Goal: Transaction & Acquisition: Purchase product/service

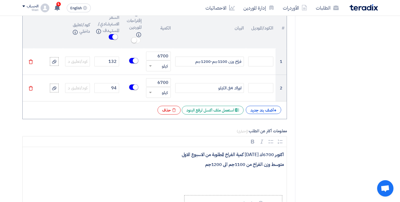
scroll to position [421, 0]
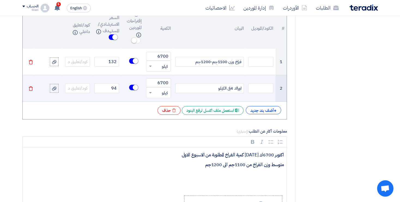
click at [137, 85] on small at bounding box center [135, 87] width 5 height 5
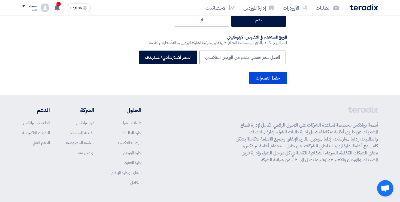
scroll to position [969, 0]
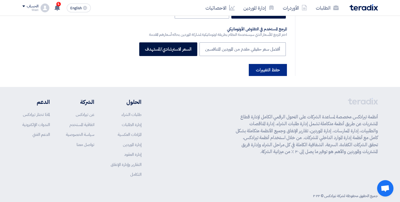
click at [267, 64] on button "حفظ التغييرات" at bounding box center [268, 70] width 38 height 12
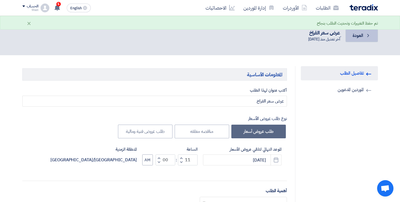
click at [369, 38] on icon "Back" at bounding box center [368, 35] width 5 height 5
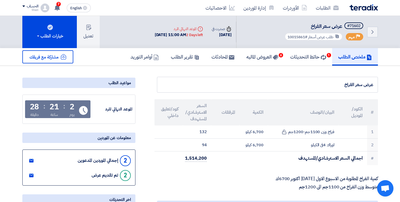
click at [386, 62] on div "ملخص الطلب حائط التحديثات 1 العروض الماليه 6 المحادثات تقرير الطلب أوامر التوريد" at bounding box center [200, 57] width 400 height 18
click at [317, 53] on h5 "حائط التحديثات 1" at bounding box center [309, 56] width 36 height 6
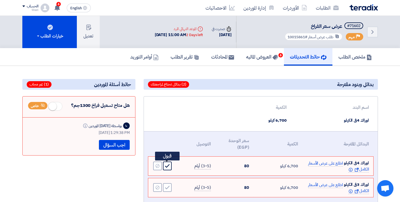
click at [168, 162] on div "Accept" at bounding box center [167, 165] width 9 height 9
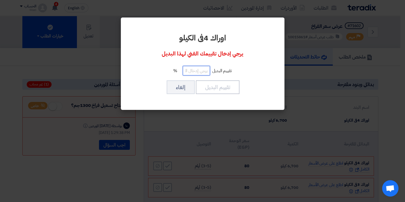
click at [195, 75] on input "number" at bounding box center [196, 71] width 27 height 10
type input "100"
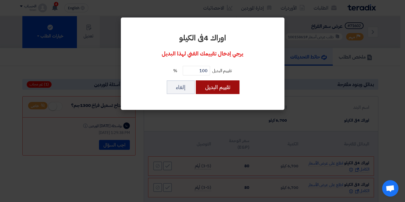
drag, startPoint x: 217, startPoint y: 71, endPoint x: 220, endPoint y: 86, distance: 15.5
click at [220, 86] on div "اوراك 4فى الكيلو يرجي إدخال تقييمك الفني لهذا البديل تقييم البديل 100 % تقييم ا…" at bounding box center [202, 63] width 151 height 79
click at [220, 86] on button "تقييم البديل" at bounding box center [218, 87] width 44 height 14
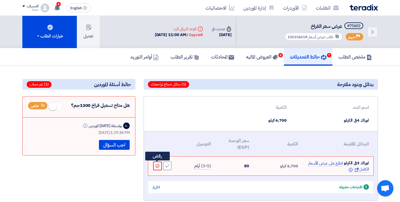
click at [158, 169] on div "Reject" at bounding box center [157, 165] width 9 height 9
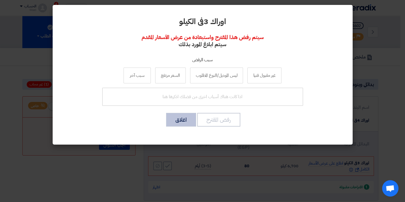
click at [182, 122] on button "اغلاق" at bounding box center [181, 120] width 30 height 14
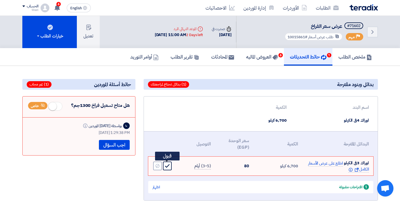
click at [166, 168] on div "Accept" at bounding box center [167, 165] width 9 height 9
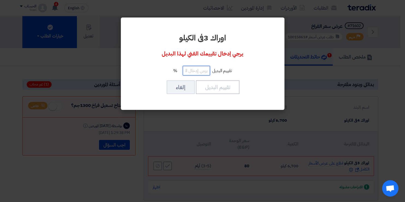
click at [193, 73] on input "number" at bounding box center [196, 71] width 27 height 10
type input "70"
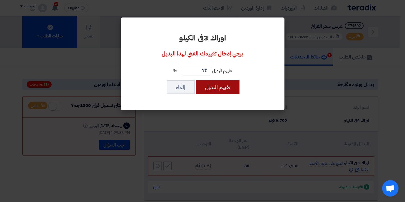
click at [230, 87] on button "تقييم البديل" at bounding box center [218, 87] width 44 height 14
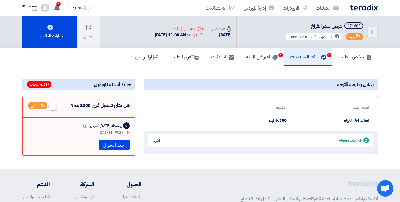
click at [158, 140] on div "اظهار" at bounding box center [157, 140] width 8 height 6
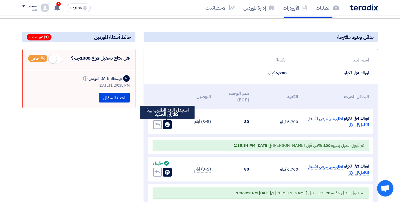
scroll to position [50, 0]
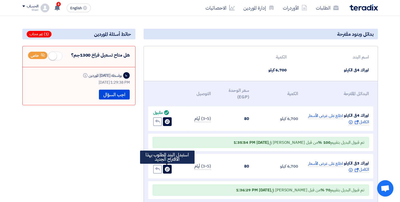
click at [167, 172] on div "Change item" at bounding box center [167, 168] width 9 height 9
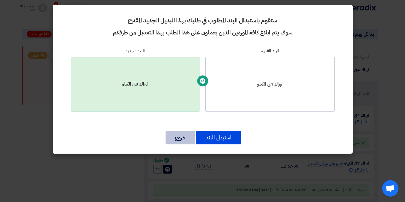
click at [185, 142] on button "خروج" at bounding box center [181, 137] width 30 height 14
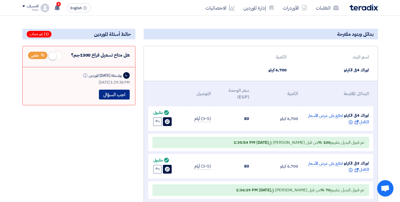
click at [112, 94] on button "اجب السؤال" at bounding box center [114, 94] width 31 height 10
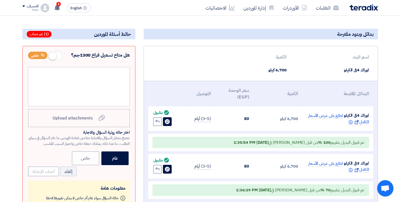
click at [27, 50] on div "هل متاح تسعيل فراخ 1300جم؟ خاص Upload attachments Upload attachments اختر حاله …" at bounding box center [78, 136] width 113 height 180
click at [56, 57] on span at bounding box center [55, 56] width 14 height 9
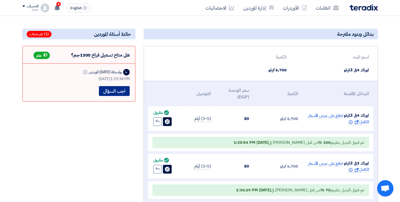
click at [109, 90] on button "اجب السؤال" at bounding box center [114, 91] width 31 height 10
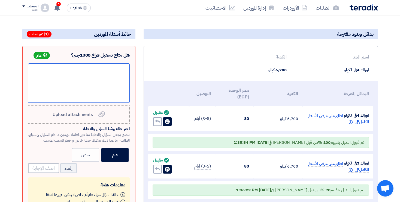
click at [97, 89] on div at bounding box center [79, 82] width 102 height 39
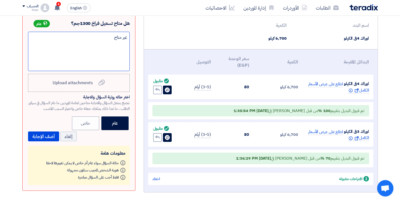
scroll to position [84, 0]
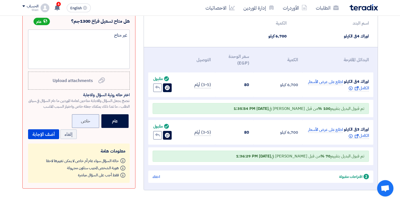
click at [76, 119] on label "خاص" at bounding box center [85, 121] width 27 height 14
click at [86, 119] on input "خاص" at bounding box center [88, 121] width 4 height 4
radio input "true"
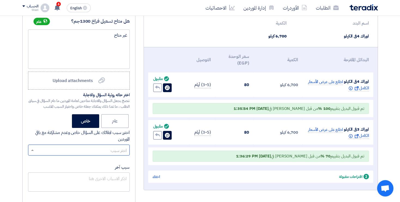
click at [99, 152] on input "text" at bounding box center [82, 150] width 91 height 9
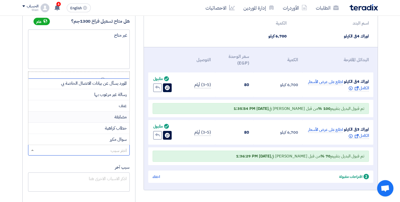
scroll to position [34, 0]
click at [116, 138] on span "سبب أخر" at bounding box center [119, 139] width 15 height 7
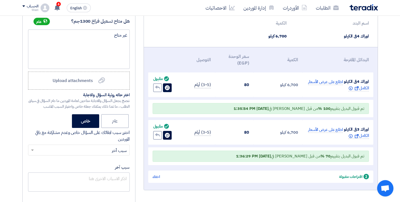
scroll to position [126, 0]
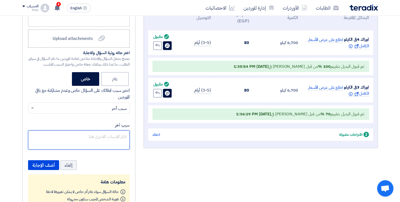
click at [110, 136] on textarea "سبب آخر" at bounding box center [79, 139] width 102 height 19
click at [68, 139] on textarea "سبب آخر" at bounding box center [79, 139] width 102 height 19
type textarea "تالتال"
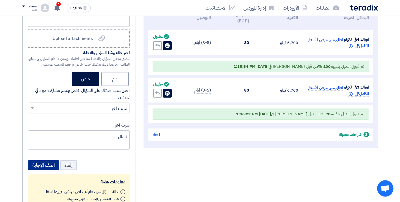
click at [38, 161] on button "أضف الإجابة" at bounding box center [43, 165] width 31 height 10
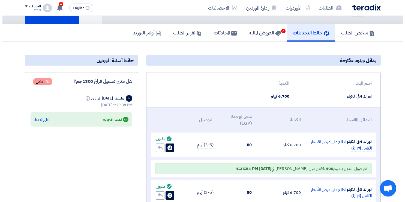
scroll to position [0, 0]
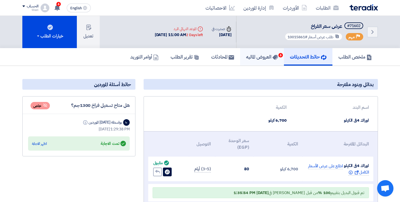
click at [268, 52] on link "العروض الماليه 6" at bounding box center [262, 56] width 44 height 17
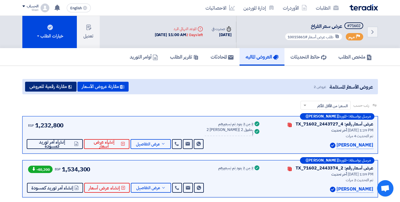
click at [53, 89] on button "مقارنة رقمية للعروض" at bounding box center [51, 87] width 52 height 10
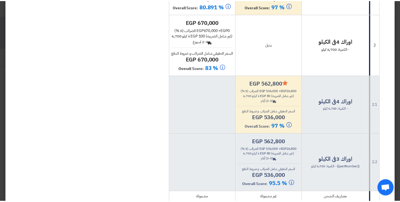
scroll to position [146, 0]
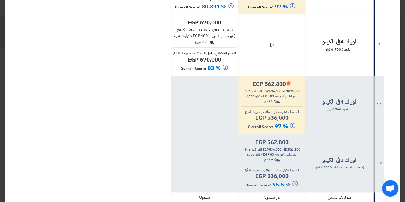
click at [7, 80] on modal-container "× مقارنة عروض الأسعار معيار توريد الفراخ × Overall × إستخرج المقارنه إختيار تلق…" at bounding box center [202, 101] width 405 height 202
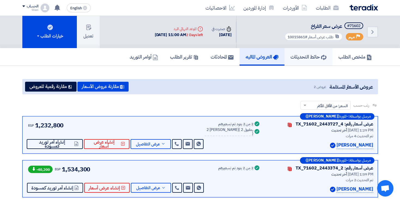
click at [293, 57] on h5 "حائط التحديثات" at bounding box center [309, 56] width 36 height 6
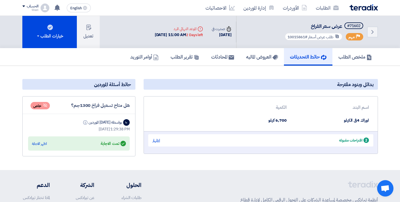
click at [156, 138] on div "اظهار" at bounding box center [157, 140] width 8 height 6
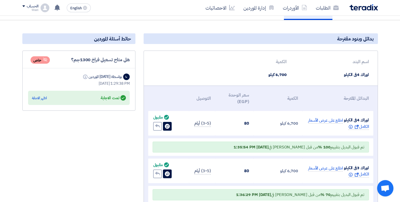
scroll to position [50, 0]
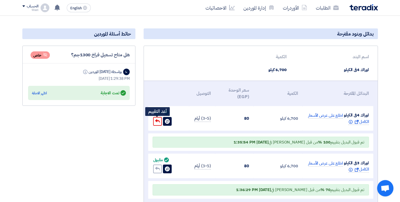
click at [159, 123] on div "Undo" at bounding box center [157, 121] width 9 height 9
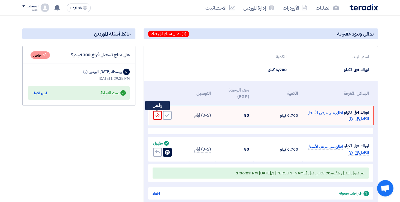
click at [159, 115] on use at bounding box center [157, 115] width 4 height 4
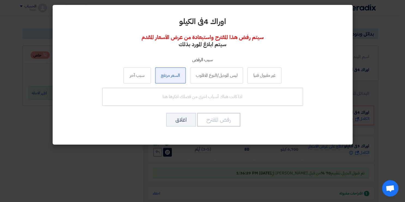
click at [169, 74] on label "السعر مرتفع" at bounding box center [170, 75] width 31 height 16
click at [169, 74] on input "السعر مرتفع" at bounding box center [171, 75] width 4 height 4
radio input "true"
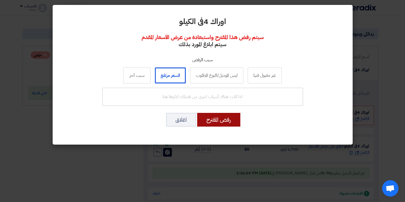
click at [210, 120] on button "رفض المقترح" at bounding box center [218, 120] width 43 height 14
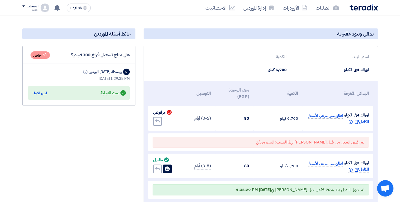
scroll to position [0, 0]
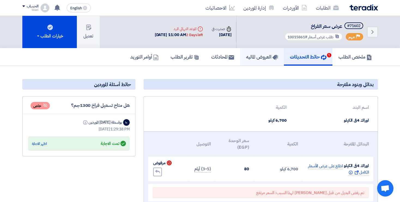
click at [257, 58] on h5 "العروض الماليه" at bounding box center [262, 56] width 32 height 6
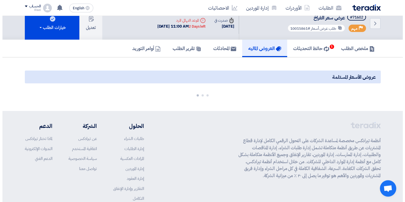
scroll to position [30, 0]
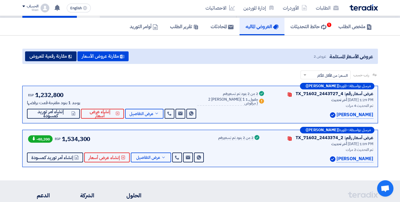
click at [67, 53] on button "مقارنة رقمية للعروض" at bounding box center [51, 56] width 52 height 10
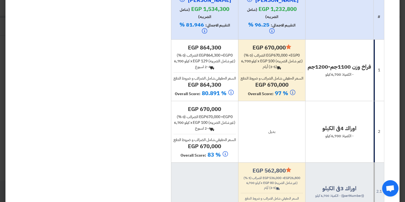
scroll to position [16, 0]
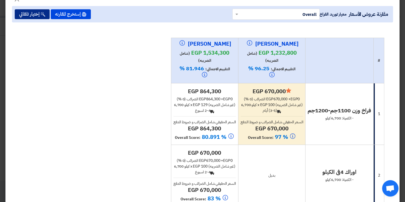
click at [39, 13] on button "إختيار تلقائي" at bounding box center [32, 14] width 35 height 10
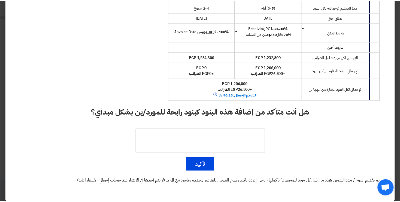
scroll to position [300, 0]
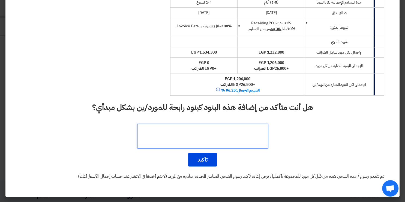
click at [190, 138] on textarea at bounding box center [202, 136] width 131 height 25
type textarea "الافضل غى معايير التقييم"
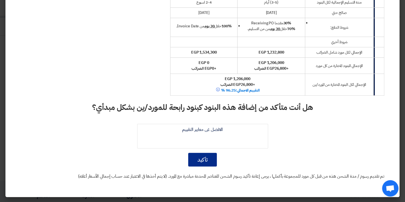
click at [201, 160] on button "تأكيد" at bounding box center [202, 159] width 29 height 14
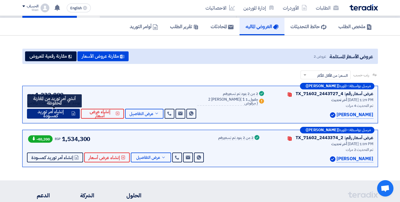
click at [62, 111] on span "إنشاء أمر توريد كمسودة" at bounding box center [50, 113] width 39 height 8
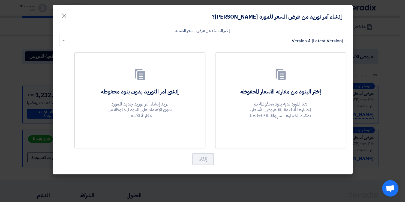
click at [46, 108] on modal-container "إنشاء أمر توريد من عرض السعر للمورد محمد الجوهرى? × إختر النسخة من عرض السعر ال…" at bounding box center [202, 101] width 405 height 202
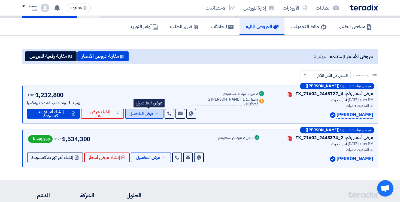
click at [148, 114] on span "عرض التفاصيل" at bounding box center [142, 114] width 24 height 4
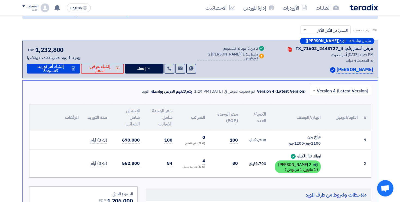
scroll to position [95, 0]
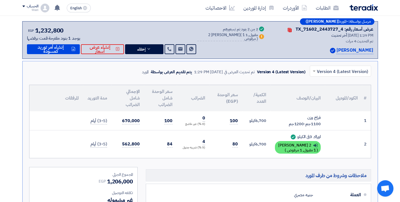
click at [319, 66] on div at bounding box center [340, 70] width 61 height 9
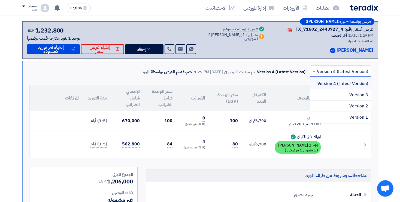
click at [319, 68] on div at bounding box center [340, 70] width 61 height 9
click at [339, 115] on div "Version 1" at bounding box center [340, 117] width 61 height 11
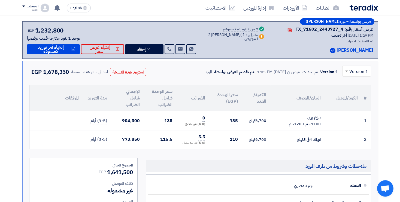
click at [351, 70] on div at bounding box center [357, 70] width 28 height 9
click at [358, 104] on span "Version 2" at bounding box center [359, 106] width 19 height 7
click at [352, 69] on input "text" at bounding box center [360, 71] width 18 height 9
click at [355, 93] on span "Version 3" at bounding box center [359, 94] width 19 height 7
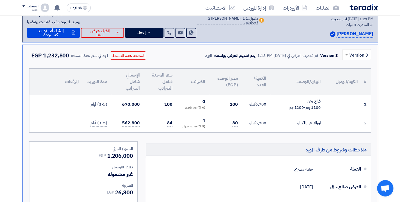
scroll to position [110, 0]
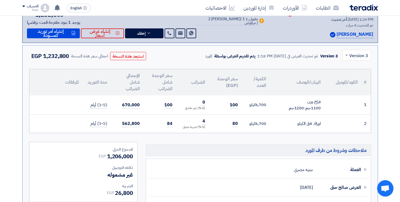
click at [346, 52] on span at bounding box center [346, 55] width 7 height 7
click at [354, 67] on span "Version 4 (Latest Version)" at bounding box center [342, 67] width 51 height 7
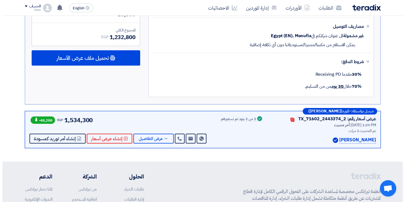
scroll to position [300, 0]
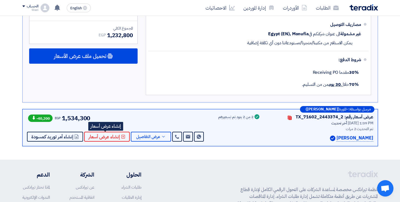
click at [120, 127] on div "-40,200 EGP 1,534,300 Send Message Send Message" at bounding box center [116, 127] width 178 height 28
click at [113, 138] on button "إنشاء عرض أسعار" at bounding box center [107, 136] width 46 height 10
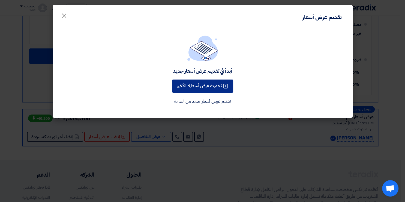
click at [206, 87] on button "تحديث عرض أسعارك الأخير" at bounding box center [202, 85] width 61 height 13
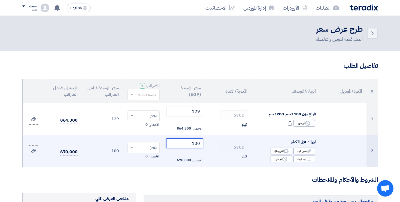
click at [185, 144] on input "100" at bounding box center [184, 143] width 37 height 10
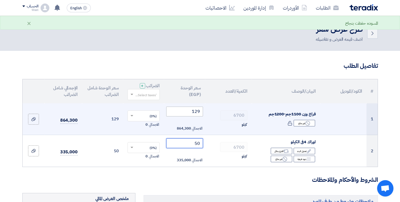
type input "50"
click at [189, 112] on input "129" at bounding box center [184, 111] width 37 height 10
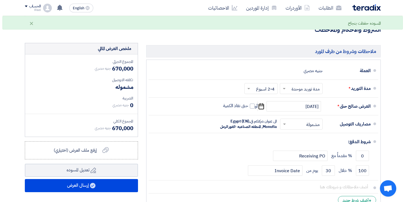
scroll to position [171, 0]
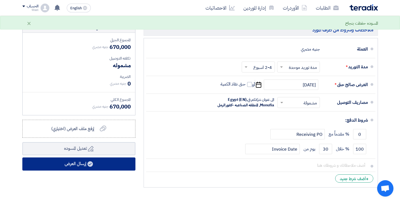
type input "50"
click at [109, 162] on button "إرسال العرض" at bounding box center [78, 163] width 113 height 13
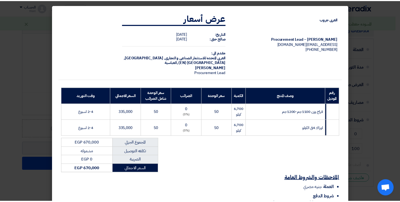
scroll to position [55, 0]
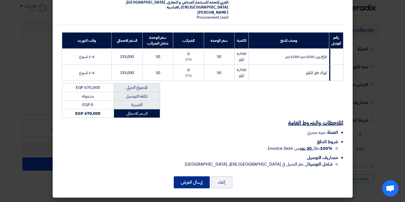
click at [189, 181] on button "إرسال العرض" at bounding box center [192, 182] width 36 height 12
click at [226, 183] on button "إلغاء" at bounding box center [222, 182] width 22 height 12
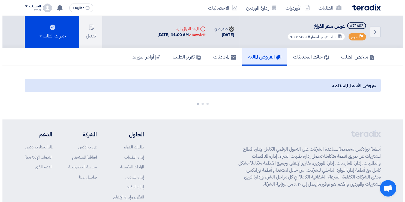
scroll to position [43, 0]
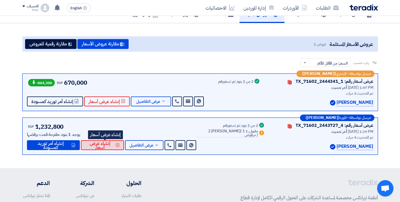
click at [124, 148] on button "إنشاء عرض أسعار" at bounding box center [102, 145] width 43 height 10
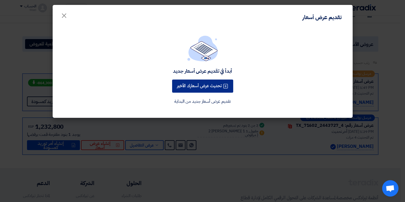
drag, startPoint x: 229, startPoint y: 87, endPoint x: 253, endPoint y: 78, distance: 25.8
click at [253, 78] on div "أبدأ في تقديم عرض أسعار جديد تحديث عرض أسعارك الأخير تقديم عرض أسعار جديد من ال…" at bounding box center [202, 69] width 287 height 69
click at [225, 87] on icon at bounding box center [225, 85] width 5 height 5
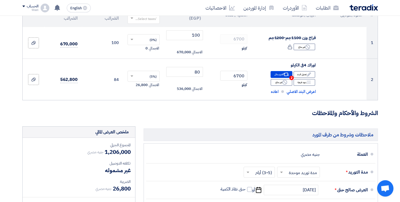
scroll to position [4, 0]
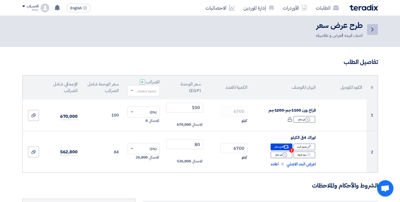
click at [373, 31] on icon "Back" at bounding box center [373, 29] width 7 height 7
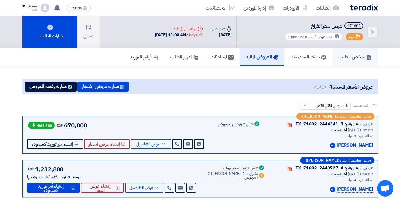
click at [361, 57] on h5 "ملخص الطلب" at bounding box center [356, 56] width 34 height 6
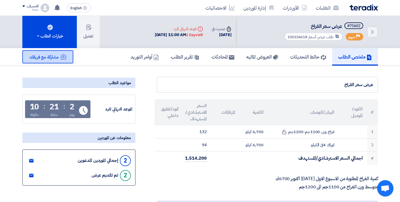
click at [51, 58] on span "مشاركة مع فريقك" at bounding box center [43, 57] width 29 height 7
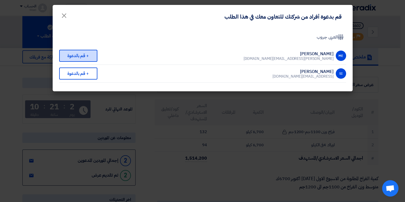
click at [86, 53] on div "+ قم بالدعوة" at bounding box center [78, 56] width 38 height 12
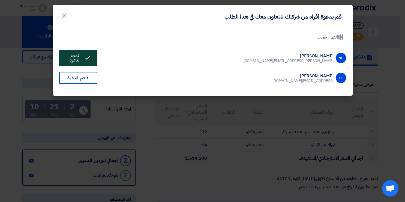
click at [86, 53] on button "Invited تمت الدعوة" at bounding box center [78, 58] width 38 height 16
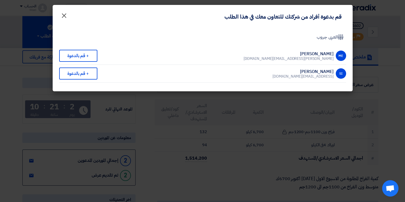
click at [61, 17] on span "×" at bounding box center [64, 15] width 7 height 16
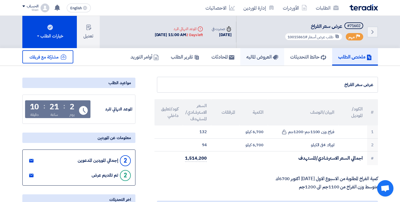
click at [263, 55] on h5 "العروض الماليه" at bounding box center [263, 56] width 32 height 6
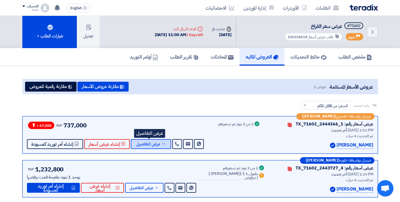
click at [141, 142] on span "عرض التفاصيل" at bounding box center [148, 144] width 24 height 4
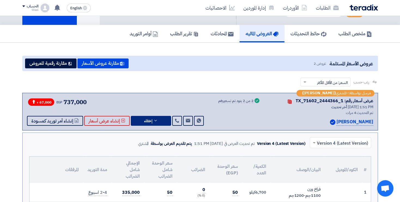
scroll to position [23, 0]
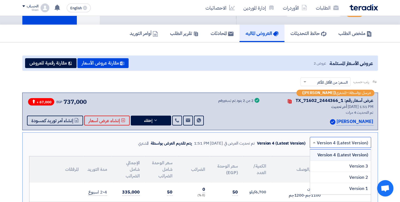
click at [328, 142] on input "text" at bounding box center [344, 142] width 50 height 9
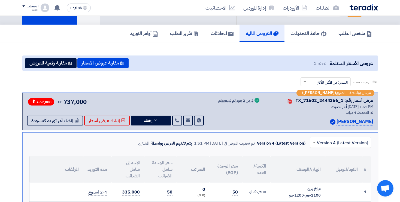
click at [239, 123] on div "Success 2 من 2 بنود تم تسعيرهم" at bounding box center [239, 111] width 42 height 28
click at [31, 10] on div "Wael" at bounding box center [30, 9] width 16 height 3
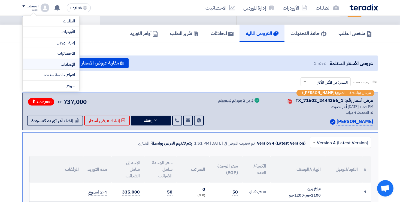
click at [76, 61] on li "الإعدادات" at bounding box center [51, 64] width 57 height 11
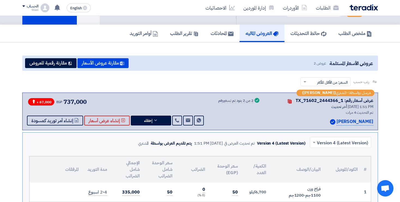
click at [36, 10] on div "Wael" at bounding box center [30, 9] width 16 height 3
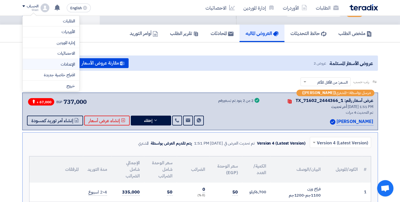
click at [69, 61] on link "الإعدادات" at bounding box center [51, 64] width 48 height 6
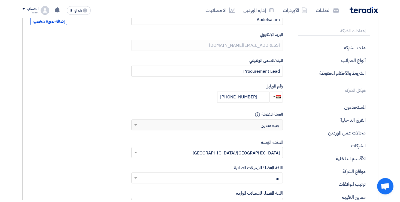
scroll to position [90, 0]
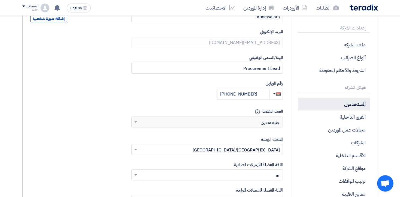
click at [360, 105] on p "المستخدمين" at bounding box center [334, 104] width 72 height 13
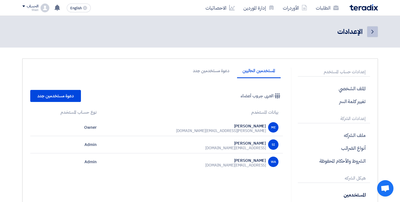
click at [370, 32] on icon "Back" at bounding box center [373, 31] width 7 height 7
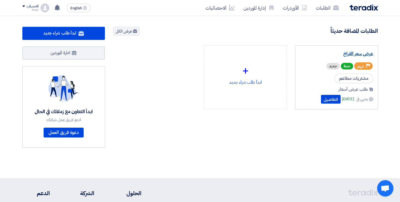
click at [356, 56] on link "عرض سعر الفراخ" at bounding box center [337, 53] width 74 height 5
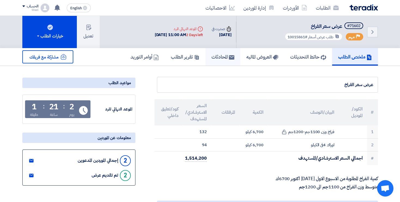
click at [220, 61] on link "المحادثات" at bounding box center [223, 56] width 35 height 17
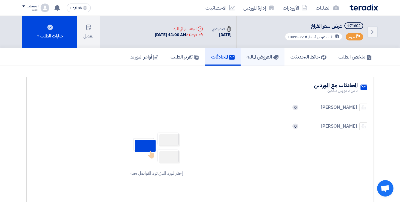
click at [248, 56] on h5 "العروض الماليه" at bounding box center [263, 56] width 32 height 6
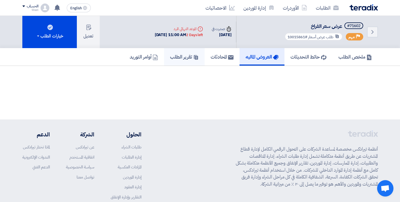
click at [195, 58] on link "تقرير الطلب" at bounding box center [184, 56] width 41 height 17
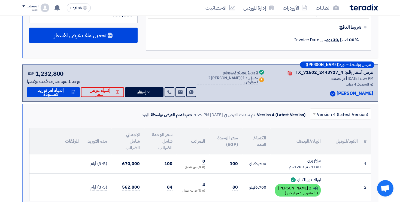
scroll to position [1043, 0]
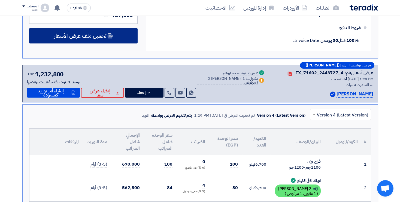
click at [122, 32] on div "تحميل ملف عرض الأسعار" at bounding box center [83, 35] width 109 height 15
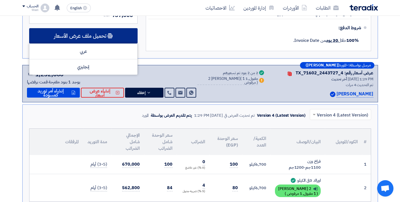
click at [122, 32] on div "تحميل ملف عرض الأسعار" at bounding box center [83, 35] width 109 height 15
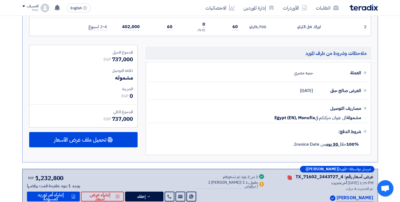
scroll to position [938, 0]
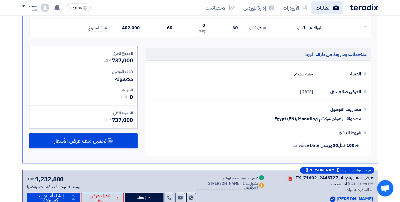
click at [322, 7] on link "الطلبات" at bounding box center [328, 7] width 32 height 13
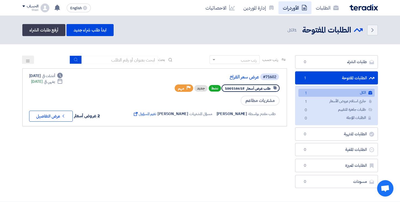
click at [296, 10] on link "الأوردرات" at bounding box center [295, 7] width 33 height 13
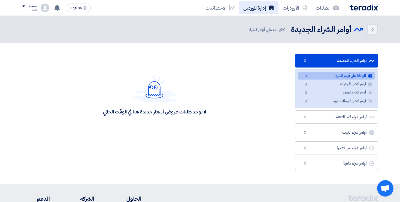
click at [259, 6] on link "إدارة الموردين" at bounding box center [259, 7] width 40 height 13
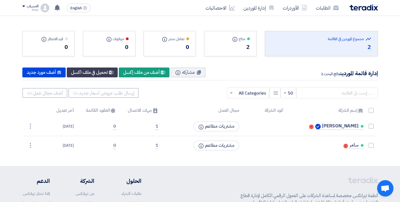
click at [187, 50] on div "0" at bounding box center [170, 47] width 39 height 8
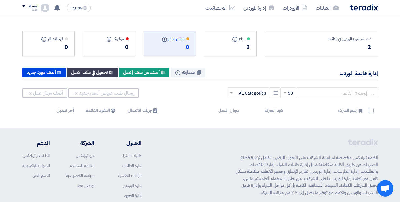
click at [107, 47] on div "0" at bounding box center [109, 47] width 39 height 8
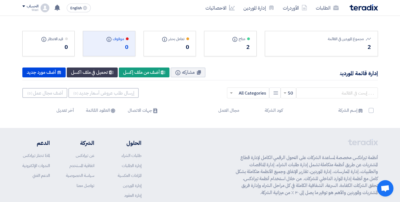
click at [231, 38] on div "متاح Info" at bounding box center [230, 39] width 39 height 6
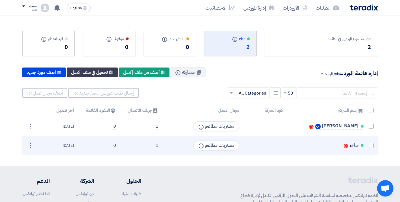
click at [351, 144] on span "سامر" at bounding box center [354, 145] width 9 height 4
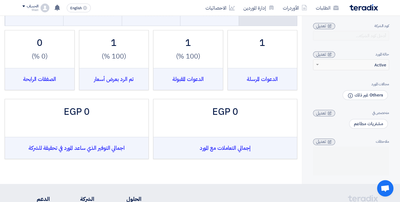
scroll to position [48, 0]
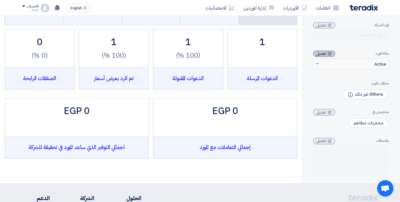
click at [328, 53] on div "تعديل" at bounding box center [324, 53] width 22 height 6
click at [321, 64] on div at bounding box center [352, 63] width 76 height 9
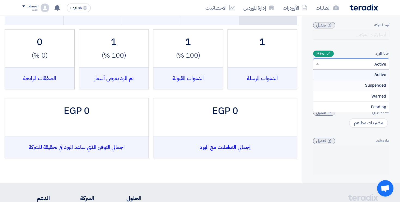
click at [360, 86] on div "Suspended" at bounding box center [352, 85] width 76 height 11
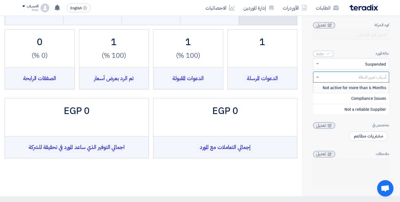
click at [342, 79] on input "text" at bounding box center [354, 77] width 65 height 9
click at [351, 90] on span "Not active for more than 6 Months" at bounding box center [355, 88] width 64 height 6
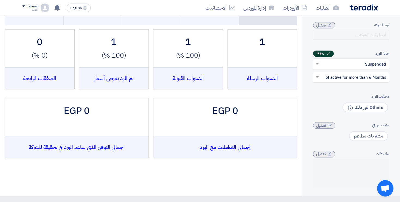
click at [326, 56] on button "حفظ" at bounding box center [323, 53] width 21 height 6
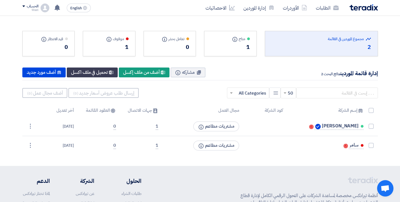
click at [235, 46] on div "1" at bounding box center [230, 47] width 39 height 8
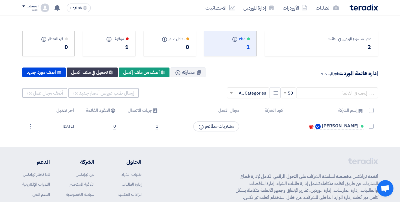
click at [89, 51] on div "موقوف Info 1" at bounding box center [109, 43] width 53 height 25
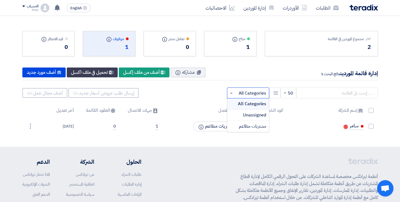
click at [253, 90] on input "text" at bounding box center [251, 92] width 31 height 9
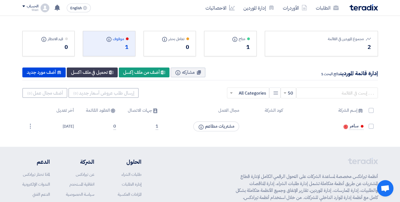
click at [125, 47] on div "1" at bounding box center [109, 47] width 39 height 8
click at [90, 73] on div "New Supplier تحميل في ملف اكسل" at bounding box center [92, 72] width 51 height 10
click at [47, 74] on div "New Supplier أضف مورد جديد" at bounding box center [44, 72] width 44 height 10
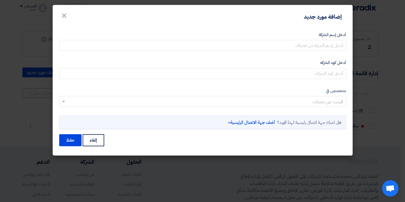
click at [26, 99] on modal-container "إضافة مورد جديد × أدخل إسم الشركة أدخل كود الشركه متخصص في" at bounding box center [202, 101] width 405 height 202
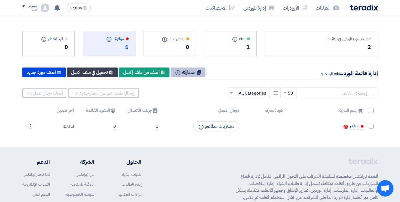
click at [201, 70] on icon at bounding box center [199, 72] width 4 height 4
click at [186, 107] on th "مجال العمل" at bounding box center [203, 110] width 81 height 13
click at [206, 10] on link "الاحصائيات" at bounding box center [220, 7] width 38 height 13
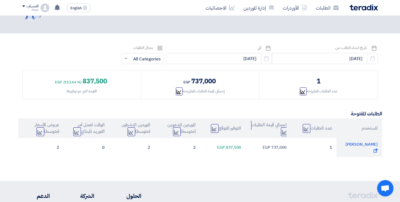
scroll to position [40, 0]
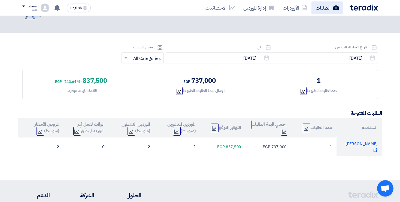
click at [333, 2] on link "الطلبات" at bounding box center [328, 7] width 32 height 13
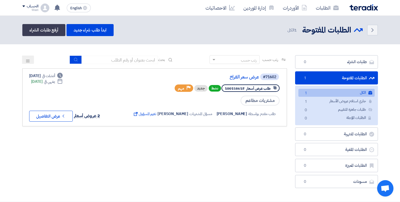
click at [326, 77] on link "الطلبات المفتوحة الطلبات المفتوحة 1" at bounding box center [336, 77] width 83 height 13
click at [56, 115] on button "Check details عرض التفاصيل" at bounding box center [51, 115] width 44 height 11
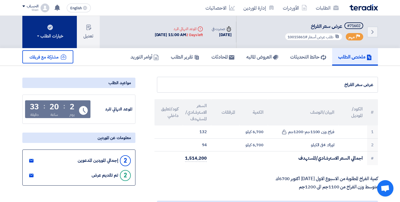
click at [71, 41] on button "خيارات الطلب" at bounding box center [49, 32] width 55 height 32
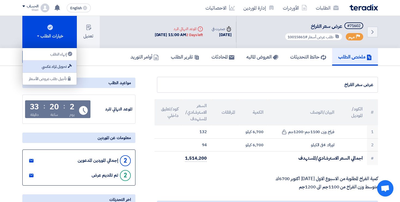
click at [60, 65] on div "تحويل لمزاد عكسي" at bounding box center [49, 66] width 47 height 7
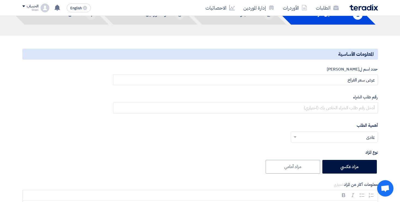
scroll to position [39, 0]
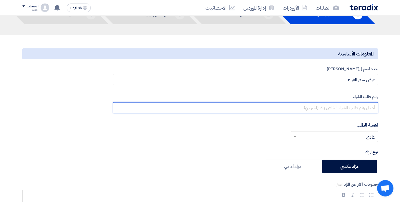
click at [294, 105] on input "text" at bounding box center [245, 107] width 265 height 11
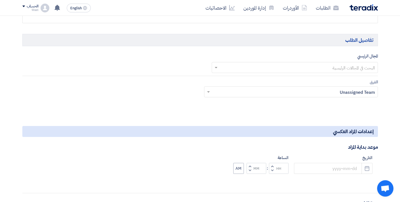
scroll to position [335, 0]
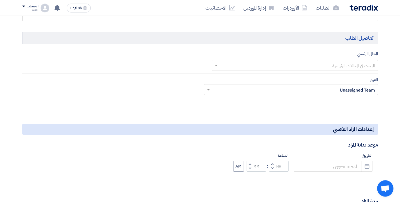
type input "1353543531"
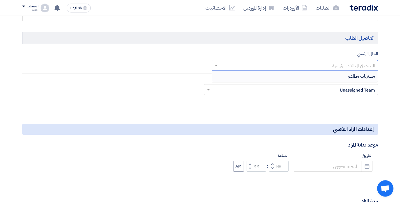
click at [350, 65] on input "text" at bounding box center [297, 65] width 155 height 9
click at [350, 73] on span "مشتريات مطاعم" at bounding box center [361, 76] width 27 height 7
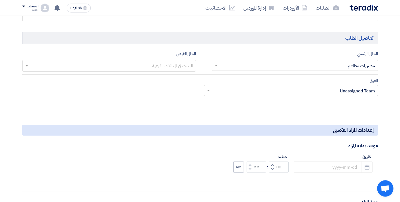
scroll to position [335, 0]
click at [161, 68] on input "text" at bounding box center [109, 66] width 169 height 9
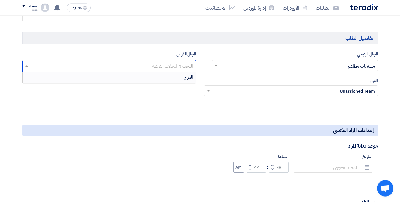
click at [168, 73] on div "الفراخ" at bounding box center [109, 77] width 173 height 11
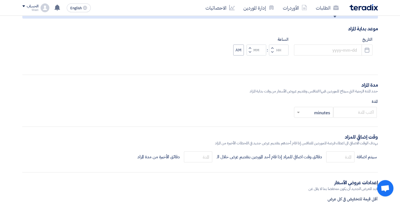
scroll to position [452, 0]
click at [324, 47] on input at bounding box center [333, 49] width 79 height 11
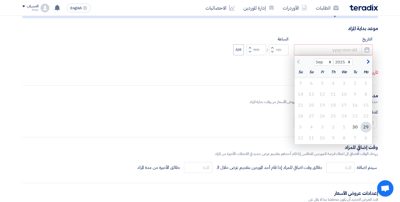
click at [366, 127] on div "29" at bounding box center [366, 126] width 11 height 11
type input "9/29/2025"
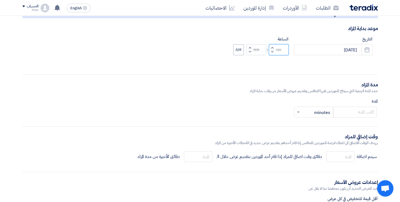
click at [282, 49] on input "Hours" at bounding box center [279, 49] width 20 height 11
type input "3"
type input "02"
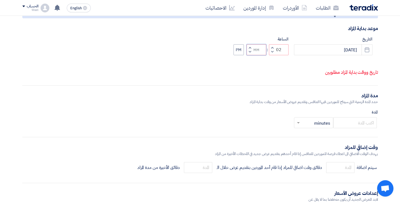
click at [257, 47] on input "Minutes" at bounding box center [257, 49] width 20 height 11
type input "33"
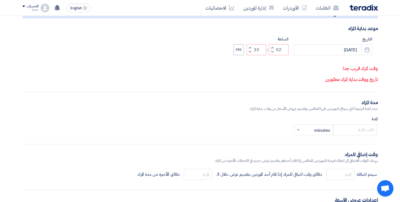
click at [257, 85] on div "التاريخ 9/29/2025 Pick a date الساعة Increment hours 02 Decrement hours : Incre…" at bounding box center [200, 61] width 356 height 50
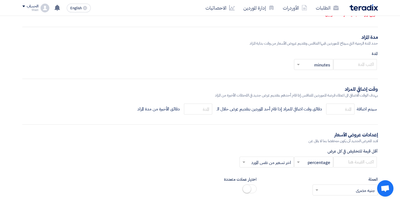
scroll to position [526, 0]
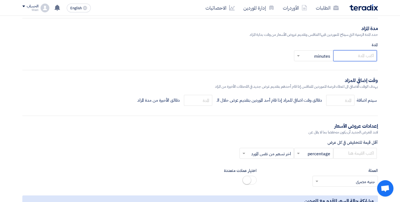
click at [353, 61] on input "number" at bounding box center [356, 55] width 44 height 11
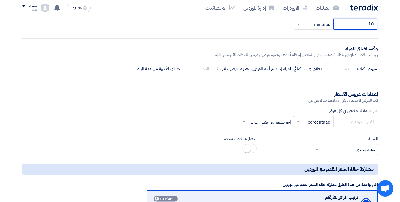
scroll to position [559, 0]
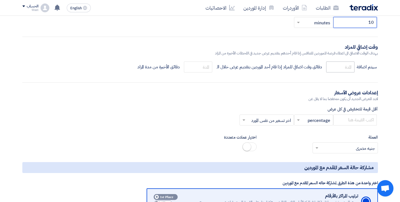
type input "10"
click at [336, 72] on input "number" at bounding box center [341, 66] width 28 height 11
type input "2"
click at [202, 72] on input "number" at bounding box center [198, 66] width 28 height 11
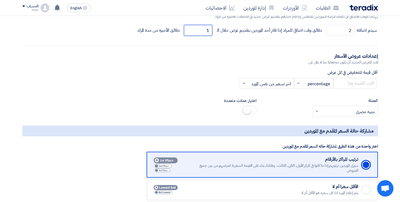
scroll to position [597, 0]
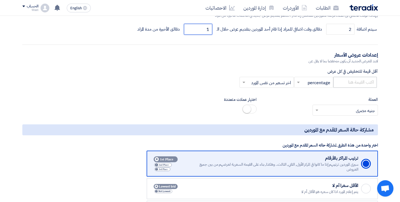
type input "1"
click at [357, 88] on input "number" at bounding box center [356, 82] width 44 height 11
type input "1"
click at [313, 87] on input "text" at bounding box center [317, 82] width 28 height 9
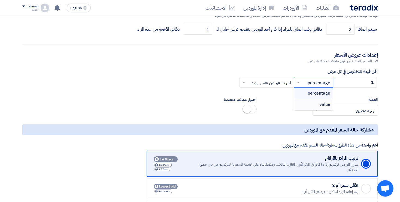
click at [320, 107] on span "value" at bounding box center [325, 104] width 11 height 7
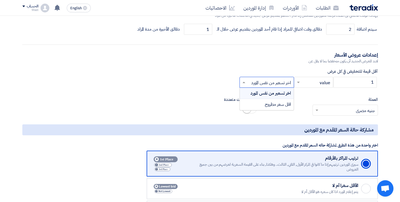
click at [280, 87] on input "text" at bounding box center [270, 82] width 44 height 9
click at [264, 110] on div "اقل سعر مطروح" at bounding box center [267, 104] width 54 height 11
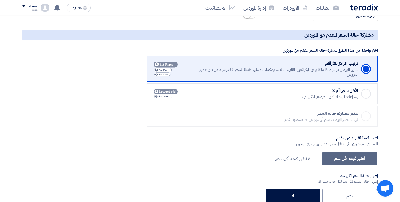
scroll to position [700, 0]
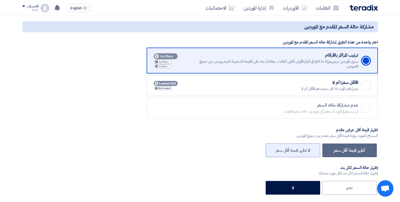
click at [298, 157] on label "لا تظهر قيمة أقل سعر" at bounding box center [293, 150] width 55 height 14
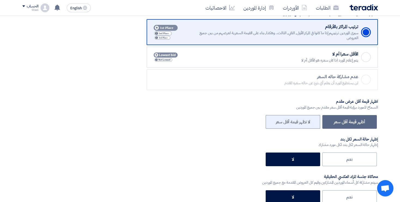
scroll to position [748, 0]
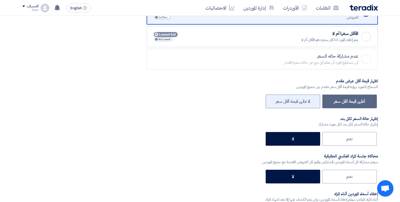
click at [298, 108] on label "لا تظهر قيمة أقل سعر" at bounding box center [293, 101] width 55 height 14
click at [309, 108] on label "لا تظهر قيمة أقل سعر" at bounding box center [293, 101] width 55 height 14
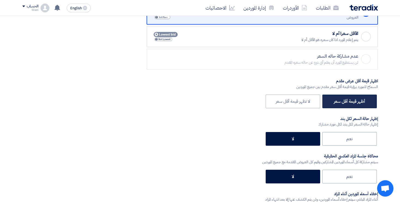
click at [344, 108] on label "أظهر قيمة أقل سعر" at bounding box center [350, 101] width 55 height 14
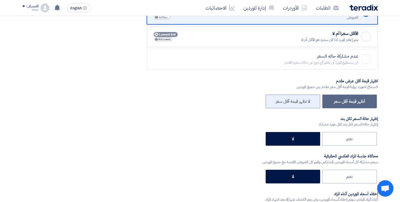
click at [308, 108] on label "لا تظهر قيمة أقل سعر" at bounding box center [293, 101] width 55 height 14
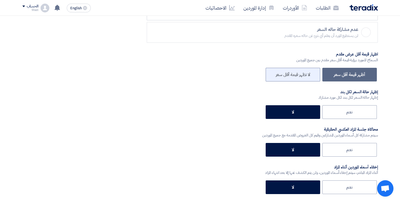
scroll to position [780, 0]
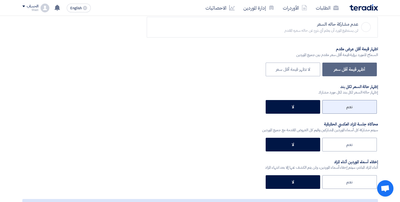
click at [330, 113] on label "نعم" at bounding box center [350, 107] width 55 height 14
click at [349, 108] on input "نعم" at bounding box center [351, 106] width 4 height 4
radio input "true"
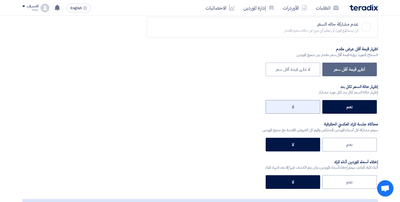
click at [310, 113] on label "لا" at bounding box center [293, 107] width 55 height 14
click at [294, 108] on input "لا" at bounding box center [293, 106] width 4 height 4
radio input "true"
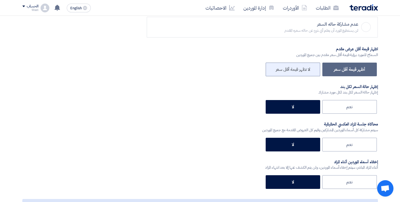
click at [307, 76] on label "لا تظهر قيمة أقل سعر" at bounding box center [293, 69] width 55 height 14
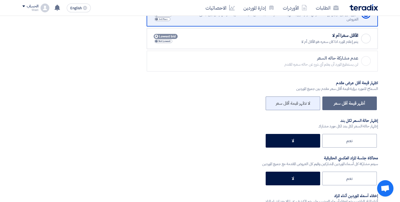
scroll to position [737, 0]
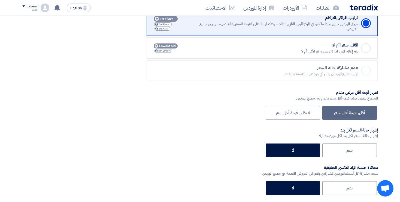
click at [333, 31] on div "سيرى الموردين ترتيبهم إذا ما كانوا في المركز الأول, الثاني, الثالث.. وهكذا, بنا…" at bounding box center [276, 27] width 166 height 10
click at [0, 0] on input "Checked ترتيب المراكز بالأرقام سيرى الموردين ترتيبهم إذا ما كانوا في المركز الأ…" at bounding box center [0, 0] width 0 height 0
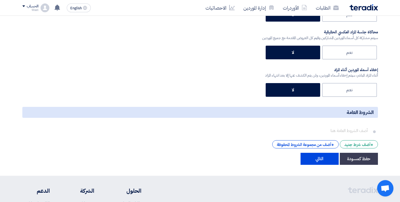
scroll to position [893, 0]
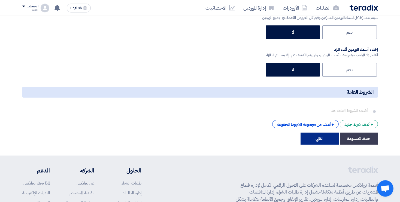
click at [320, 144] on button "التالي" at bounding box center [320, 138] width 38 height 12
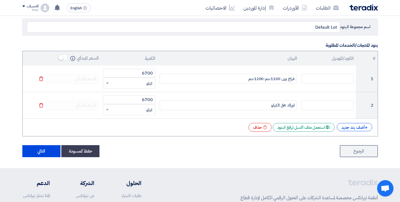
scroll to position [70, 0]
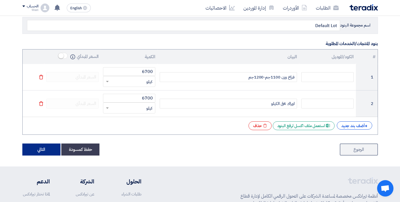
click at [50, 148] on button "التالي" at bounding box center [41, 149] width 38 height 12
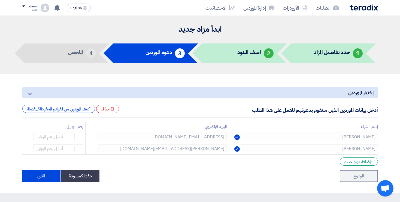
scroll to position [34, 0]
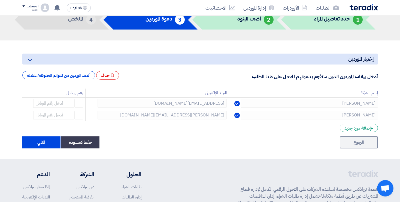
click at [64, 133] on form "إختيار الموردين Minimize/Maximize Category أدخل بيانات الموردين الذين ستقوم بدع…" at bounding box center [200, 100] width 356 height 95
click at [53, 140] on button "التالي" at bounding box center [41, 142] width 38 height 12
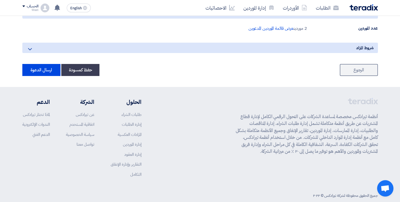
scroll to position [360, 0]
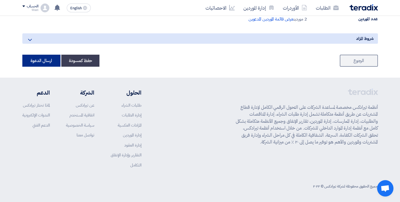
click at [47, 57] on button "ارسال الدعوة" at bounding box center [41, 61] width 38 height 12
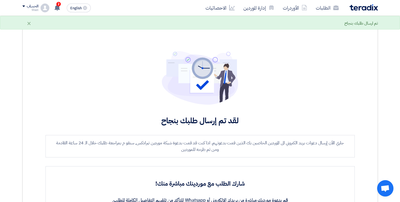
click at [47, 57] on div "لقد تم إرسال طلبك بنجاح جاري الآن إرسال دعوات بريد الكتروني الى الموردين الخاصي…" at bounding box center [200, 173] width 340 height 274
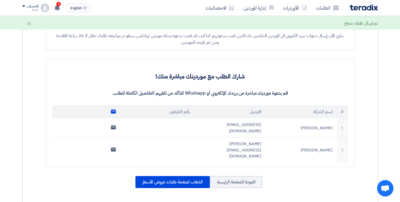
scroll to position [109, 0]
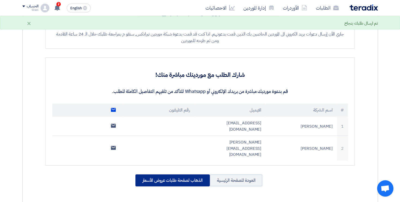
click at [190, 174] on div "الذهاب لصفحة طلبات عروض الأسعار" at bounding box center [173, 180] width 74 height 12
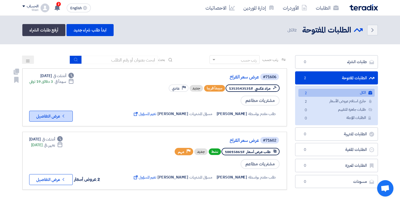
click at [49, 117] on button "Check details عرض التفاصيل" at bounding box center [51, 115] width 44 height 11
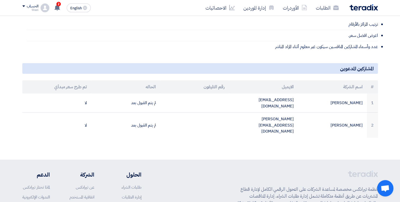
scroll to position [244, 0]
click at [61, 6] on div "2 Congratulations! "عرض سعر الفراخ" Auction has been approved. 1 minutes ago تم…" at bounding box center [57, 7] width 11 height 11
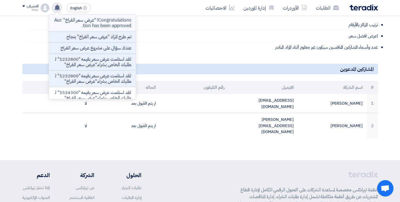
click at [88, 25] on p "Congratulations! "عرض سعر الفراخ" Auction has been approved." at bounding box center [92, 22] width 78 height 11
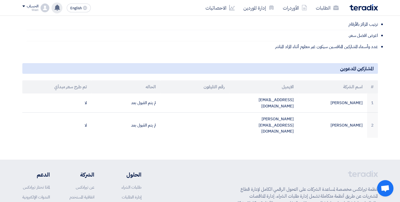
scroll to position [244, 0]
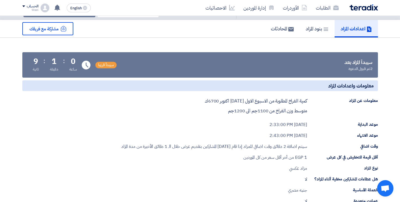
scroll to position [31, 0]
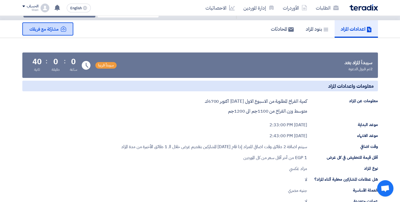
click at [46, 26] on span "مشاركة مع فريقك" at bounding box center [43, 29] width 29 height 7
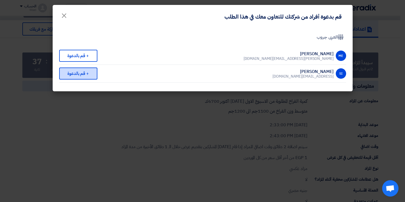
click at [88, 73] on div "+ قم بالدعوة" at bounding box center [78, 73] width 38 height 12
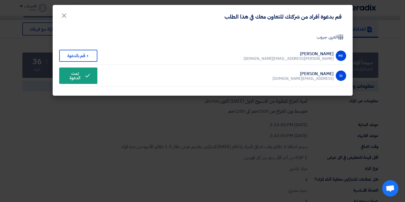
click at [193, 127] on modal-container "قم بدعوة أفراد من شركتك للتعاون معك في هذا الطلب × Company Team العربى جروب ME …" at bounding box center [202, 101] width 405 height 202
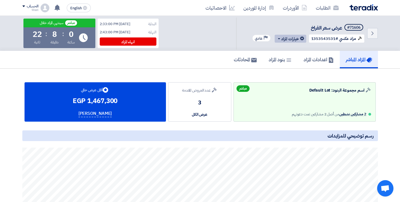
click at [290, 37] on button "خيارات المزاد" at bounding box center [291, 39] width 32 height 8
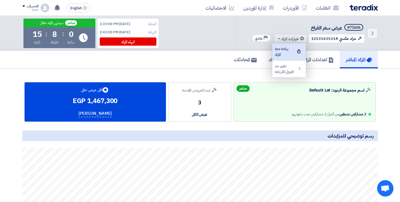
click at [287, 48] on div "زيادة مدة المزاد" at bounding box center [289, 51] width 28 height 11
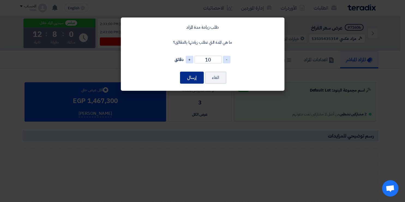
click at [198, 79] on button "إرسال" at bounding box center [192, 77] width 24 height 12
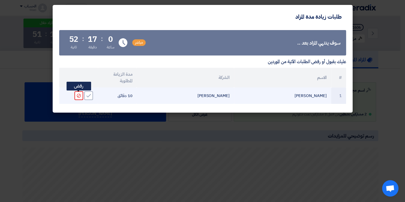
click at [76, 95] on div "Reject" at bounding box center [78, 95] width 9 height 9
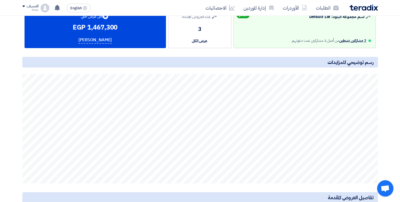
scroll to position [74, 0]
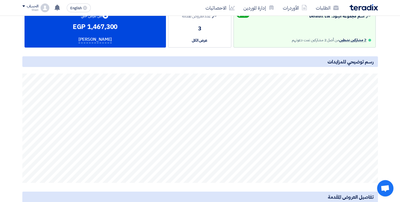
click at [347, 39] on span "2 مشاركين نشطين" at bounding box center [353, 39] width 27 height 3
click at [389, 37] on section "Auction Lot اسم مجموعة البنود: Default Lot 2 مشاركين نشطين من أصل 2 مشاركين تمت…" at bounding box center [200, 130] width 400 height 270
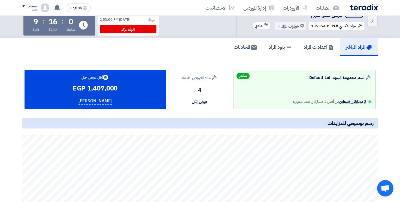
scroll to position [0, 0]
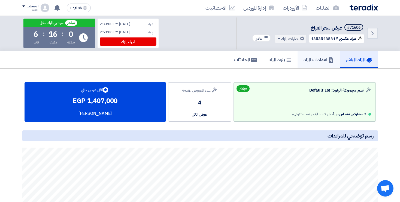
click at [315, 59] on h5 "اعدادات المزاد" at bounding box center [319, 59] width 30 height 6
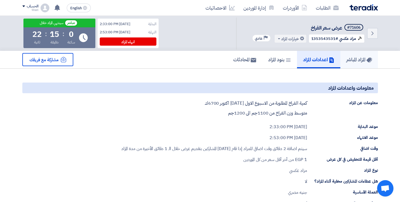
click at [358, 62] on h5 "المزاد المباشر" at bounding box center [360, 59] width 26 height 6
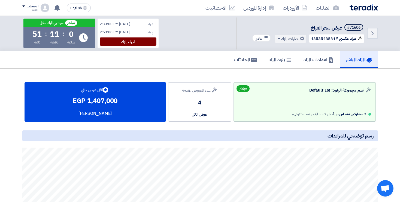
click at [129, 42] on div "انهاء المزاد" at bounding box center [128, 41] width 57 height 8
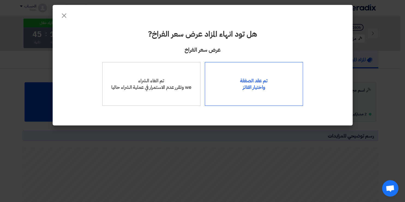
click at [249, 84] on div "تم عقد الصفقة واختيار الفائز" at bounding box center [254, 84] width 98 height 44
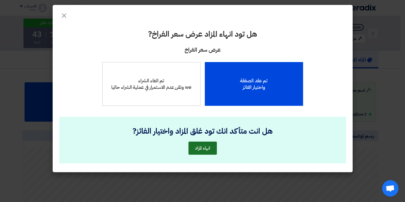
click at [206, 150] on button "انهاء المزاد" at bounding box center [202, 147] width 28 height 13
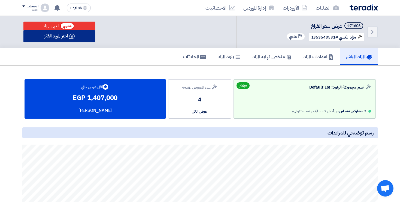
click at [68, 39] on button "اختر المورد الفائز" at bounding box center [59, 36] width 72 height 12
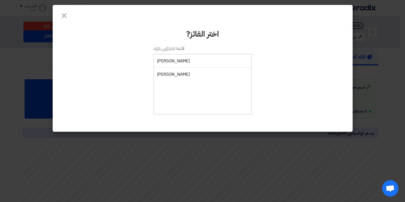
click at [35, 43] on modal-container "× اختر الفائز? قائمة المشاركين بالمزاد Samer Tec محمد الجوهرى" at bounding box center [202, 101] width 405 height 202
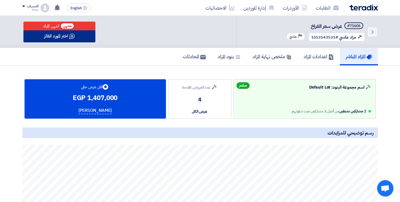
click at [51, 38] on button "اختر المورد الفائز" at bounding box center [59, 36] width 72 height 12
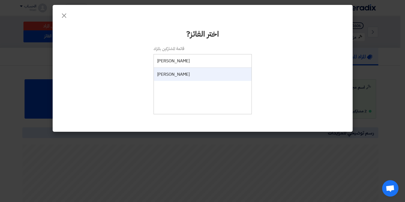
click at [172, 71] on li "[PERSON_NAME]" at bounding box center [203, 73] width 98 height 13
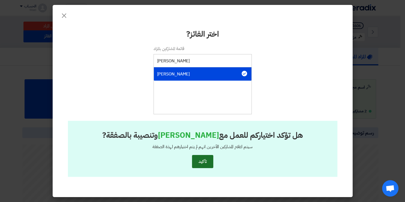
click at [207, 160] on button "تأكيد" at bounding box center [202, 161] width 21 height 13
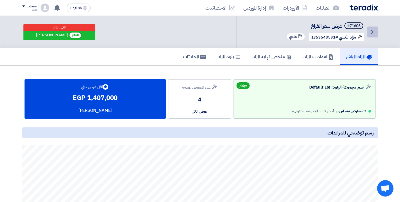
click at [378, 29] on link "Back" at bounding box center [372, 31] width 11 height 11
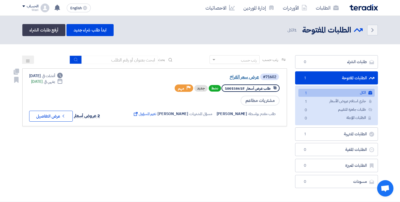
click at [250, 77] on link "عرض سعر الفراخ" at bounding box center [204, 76] width 109 height 5
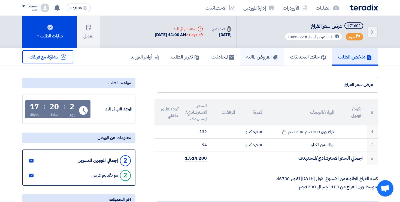
click at [257, 53] on h5 "العروض الماليه" at bounding box center [263, 56] width 32 height 6
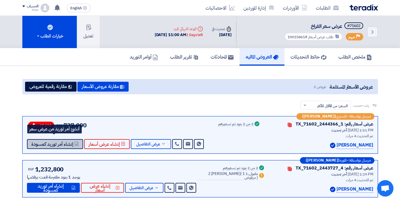
click at [74, 144] on icon at bounding box center [76, 143] width 4 height 4
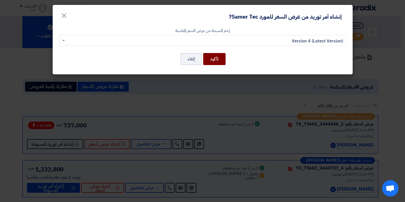
click at [213, 58] on button "تأكيد" at bounding box center [214, 59] width 22 height 12
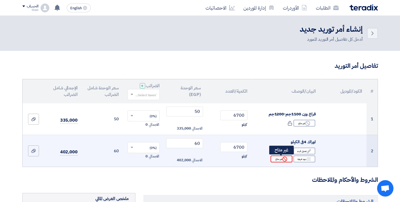
click at [283, 159] on icon "Reject" at bounding box center [285, 158] width 5 height 5
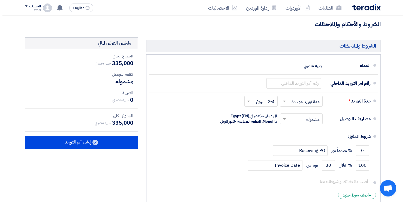
scroll to position [202, 0]
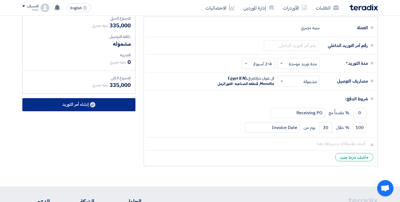
click at [124, 107] on button "إنشاء أمر التوريد" at bounding box center [78, 104] width 113 height 13
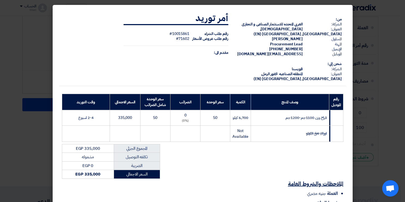
scroll to position [61, 0]
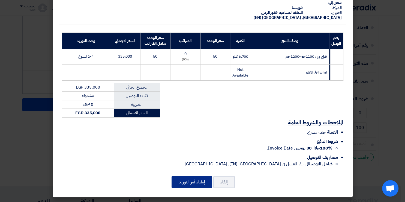
click at [186, 183] on button "إنشاء أمر التوريد" at bounding box center [192, 182] width 41 height 12
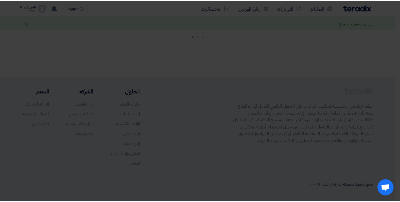
scroll to position [61, 0]
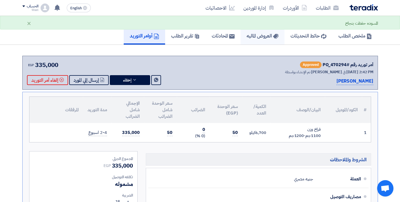
click at [266, 37] on h5 "العروض الماليه" at bounding box center [263, 35] width 32 height 6
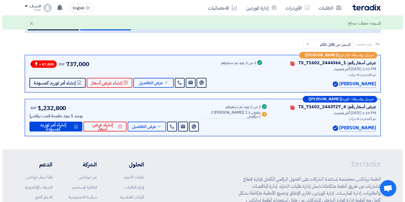
scroll to position [64, 0]
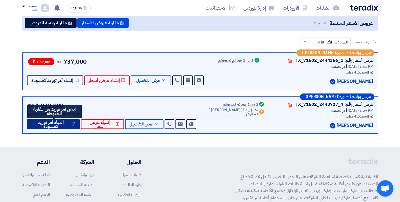
click at [66, 125] on span "إنشاء أمر توريد كمسودة" at bounding box center [50, 124] width 39 height 8
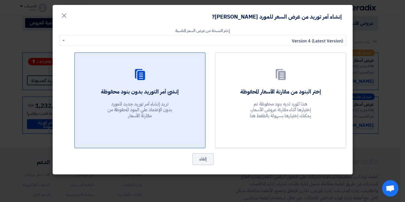
click at [150, 99] on div "إنشئ أمر التوريد بدون بنود محفوظة تريد إنشاء أمر توريد جديد للمورد بدون الإعتما…" at bounding box center [139, 105] width 117 height 34
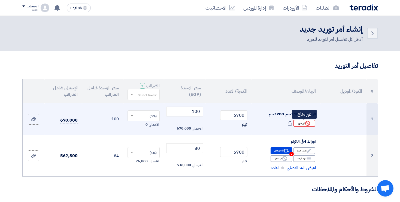
click at [302, 122] on div "Reject غير متاح" at bounding box center [305, 122] width 22 height 7
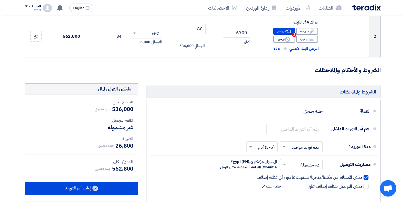
scroll to position [155, 0]
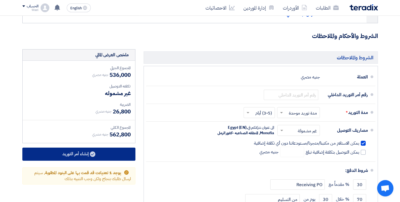
click at [119, 154] on button "إنشاء أمر التوريد" at bounding box center [78, 153] width 113 height 13
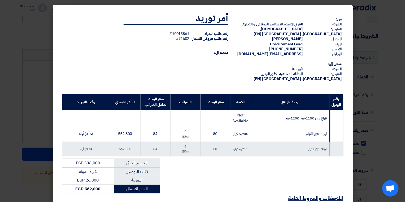
scroll to position [83, 0]
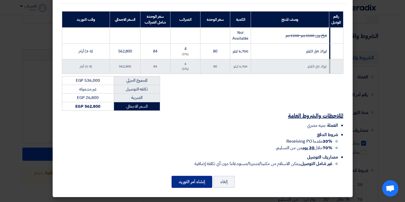
click at [203, 184] on button "إنشاء أمر التوريد" at bounding box center [192, 181] width 41 height 12
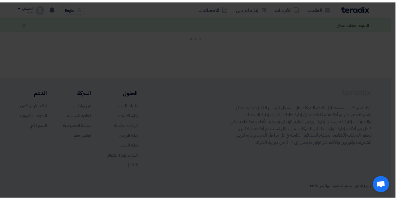
scroll to position [83, 0]
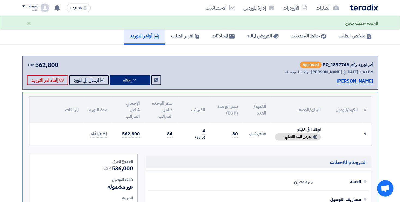
click at [124, 82] on button "إخفاء" at bounding box center [130, 80] width 40 height 10
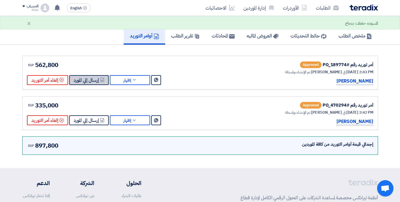
click at [83, 79] on button "إرسال إلي المورد" at bounding box center [89, 80] width 40 height 10
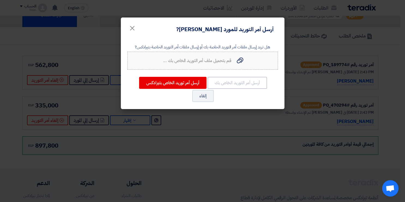
click at [226, 62] on span "قم بتحميل ملف أمر التوريد الخاص بك ..." at bounding box center [197, 60] width 68 height 7
click at [0, 0] on input "قم بتحميل ملف أمر التوريد الخاص بك ... قم بتحميل ملف أمر التوريد الخاص بك ..." at bounding box center [0, 0] width 0 height 0
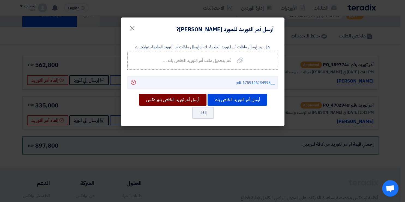
click at [183, 98] on button "أرسل أمر توريد الخاص بتيرادكس" at bounding box center [172, 100] width 67 height 12
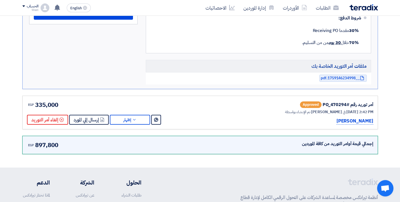
scroll to position [253, 0]
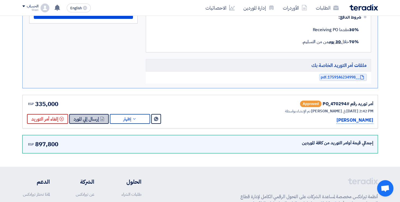
click at [98, 118] on button "إرسال إلي المورد" at bounding box center [89, 119] width 40 height 10
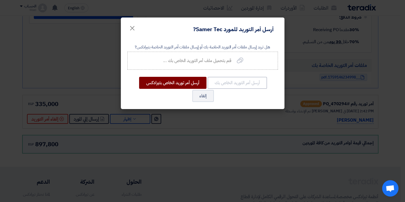
click at [175, 82] on button "أرسل أمر توريد الخاص بتيرادكس" at bounding box center [172, 83] width 67 height 12
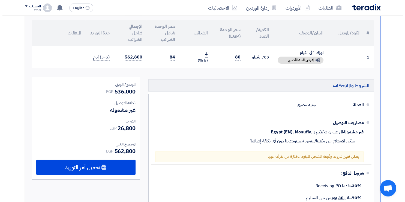
scroll to position [0, 0]
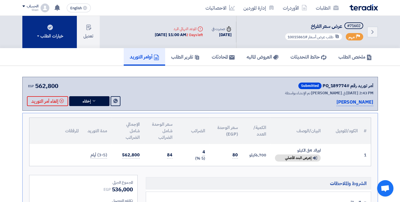
click at [50, 27] on use at bounding box center [49, 27] width 5 height 5
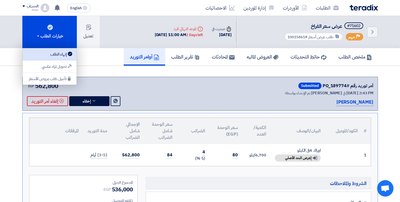
click at [58, 58] on link "إنهاء الطلب" at bounding box center [50, 54] width 54 height 12
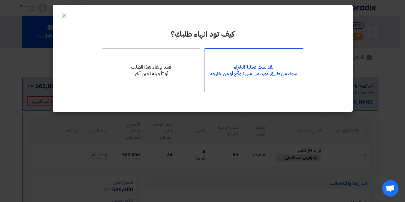
click at [255, 58] on div "لقد تمت عملية الشراء سواء عن طريق مورد من على الموقع أو من خارجة" at bounding box center [254, 70] width 98 height 44
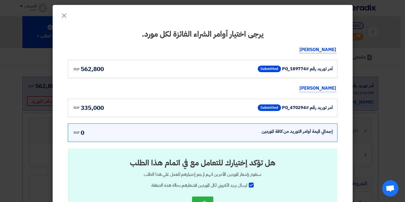
click at [317, 71] on div "أمر توريد رقم #PO_189774" at bounding box center [307, 68] width 51 height 7
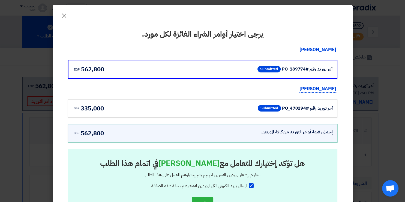
click at [300, 106] on div "أمر توريد رقم #PO_470294" at bounding box center [307, 108] width 51 height 7
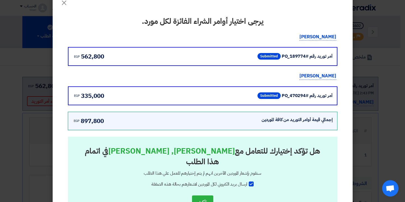
scroll to position [13, 0]
click at [253, 181] on div at bounding box center [251, 183] width 5 height 5
click at [247, 180] on input "ارسال بريد الكتروني لكل الموردين لاشعارهم بحالة هذه الصفقة" at bounding box center [246, 182] width 4 height 4
checkbox input "false"
click at [208, 195] on button "تأكيد" at bounding box center [202, 201] width 21 height 13
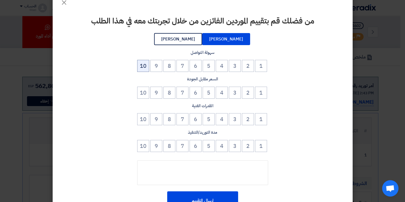
click at [143, 68] on button "10" at bounding box center [143, 66] width 12 height 12
click at [148, 91] on button "10" at bounding box center [143, 92] width 12 height 12
click at [147, 113] on button "10" at bounding box center [143, 119] width 12 height 12
click at [149, 143] on button "10" at bounding box center [143, 146] width 12 height 12
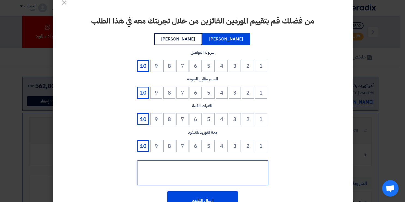
click at [173, 169] on textarea at bounding box center [202, 172] width 131 height 25
type textarea "00000"
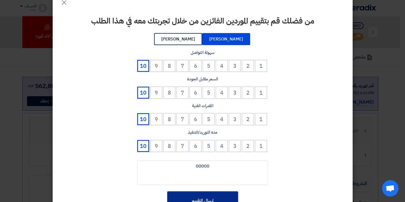
click at [200, 197] on button "إرسال التقييم" at bounding box center [202, 200] width 71 height 19
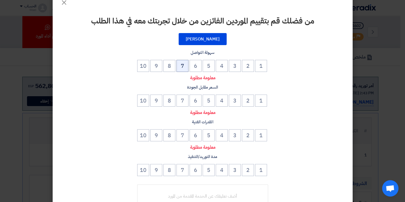
click at [183, 66] on button "7" at bounding box center [182, 66] width 12 height 12
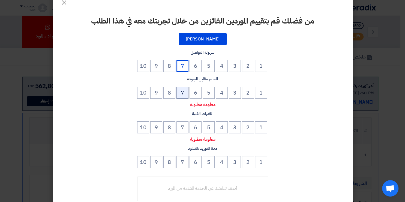
click at [188, 92] on button "7" at bounding box center [182, 92] width 12 height 12
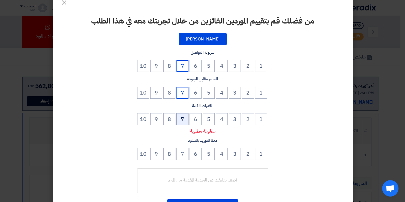
click at [186, 123] on button "7" at bounding box center [182, 119] width 12 height 12
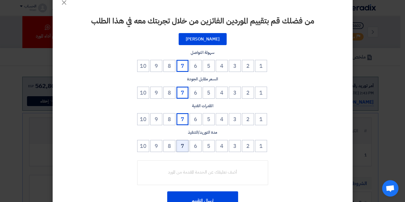
click at [185, 145] on button "7" at bounding box center [182, 146] width 12 height 12
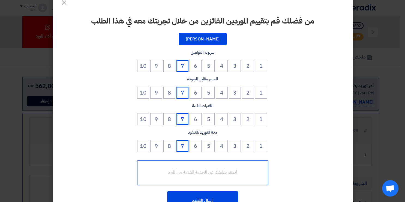
click at [199, 167] on textarea at bounding box center [202, 172] width 131 height 25
type textarea "3333333"
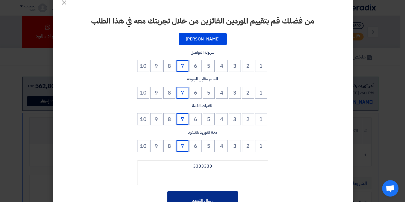
click at [209, 196] on button "إرسال التقييم" at bounding box center [202, 200] width 71 height 19
click at [197, 193] on button "إرسال التقييم" at bounding box center [202, 200] width 71 height 19
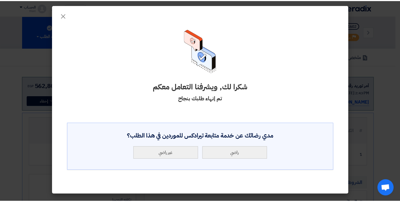
scroll to position [0, 0]
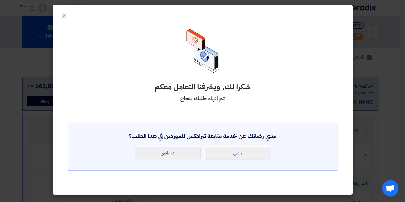
click at [218, 155] on button "راضي" at bounding box center [237, 152] width 65 height 13
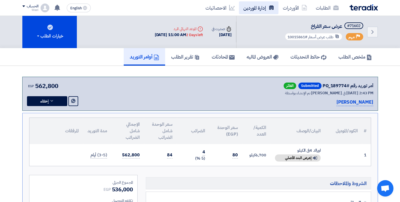
click at [256, 8] on link "إدارة الموردين" at bounding box center [259, 7] width 40 height 13
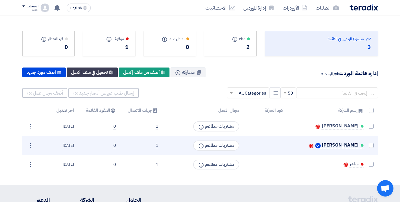
click at [345, 144] on span "[PERSON_NAME]" at bounding box center [340, 145] width 37 height 4
